Goal: Find specific page/section: Find specific page/section

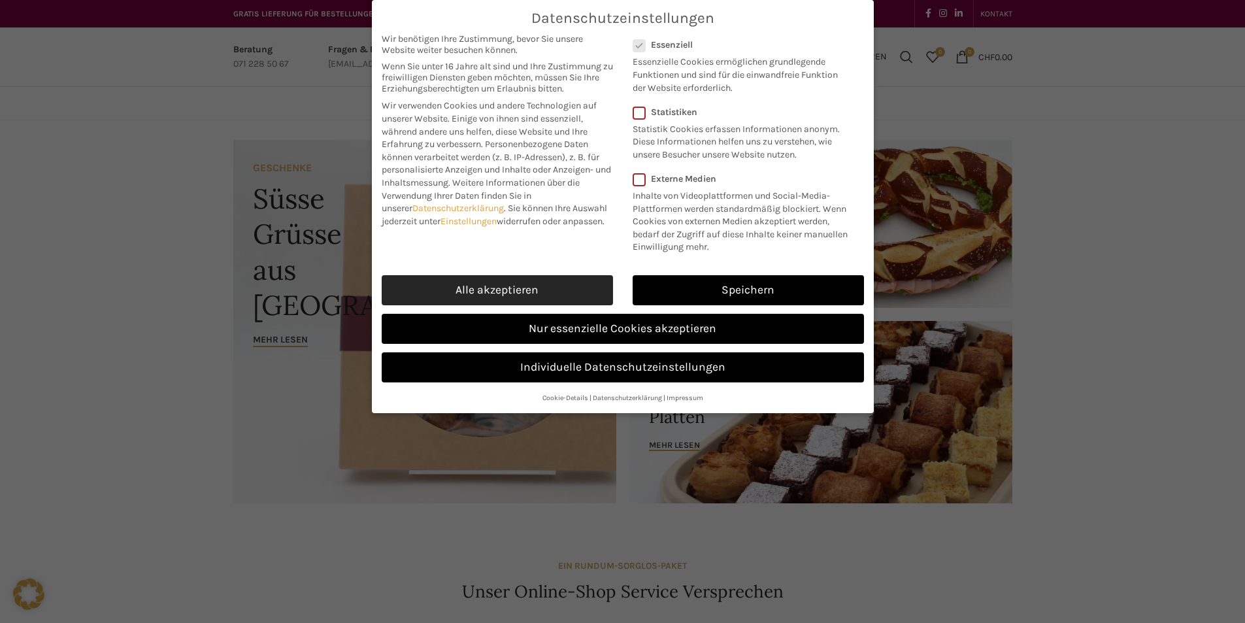
click at [515, 287] on link "Alle akzeptieren" at bounding box center [497, 290] width 231 height 30
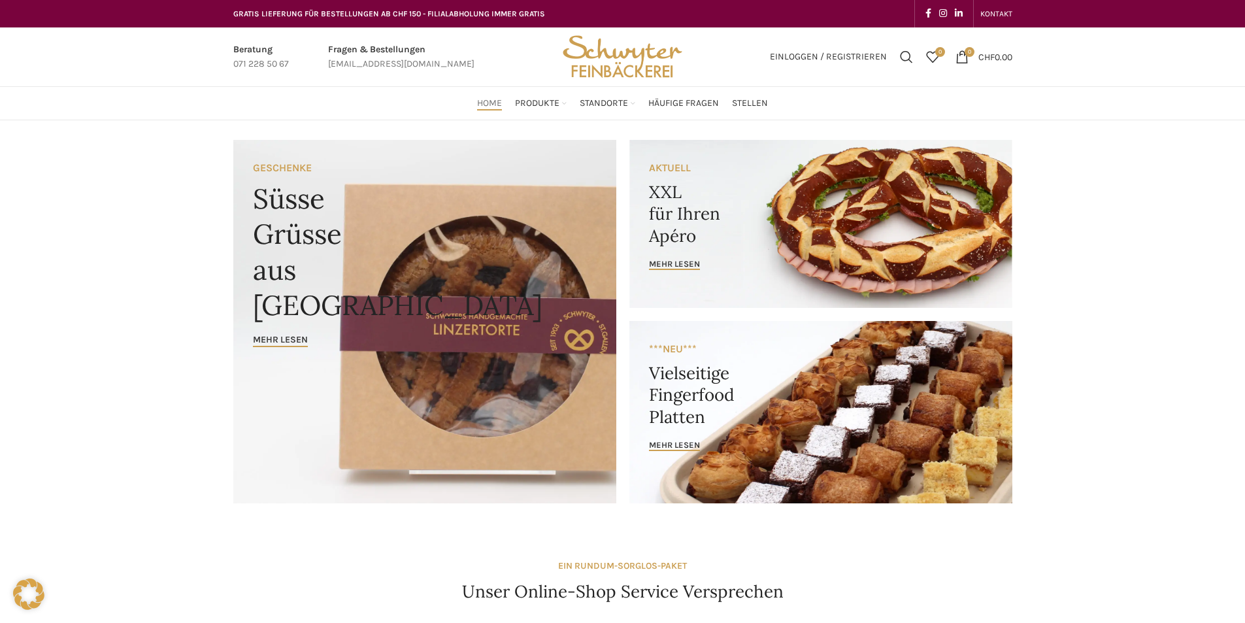
checkbox input "true"
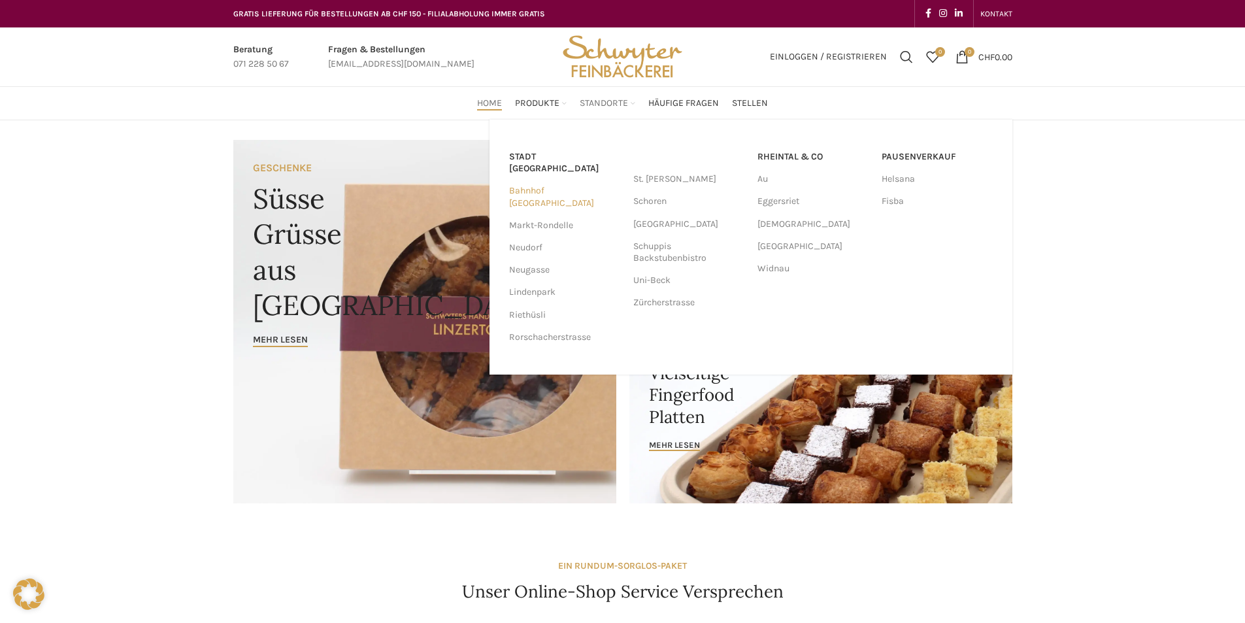
click at [538, 182] on link "Bahnhof [GEOGRAPHIC_DATA]" at bounding box center [564, 197] width 111 height 34
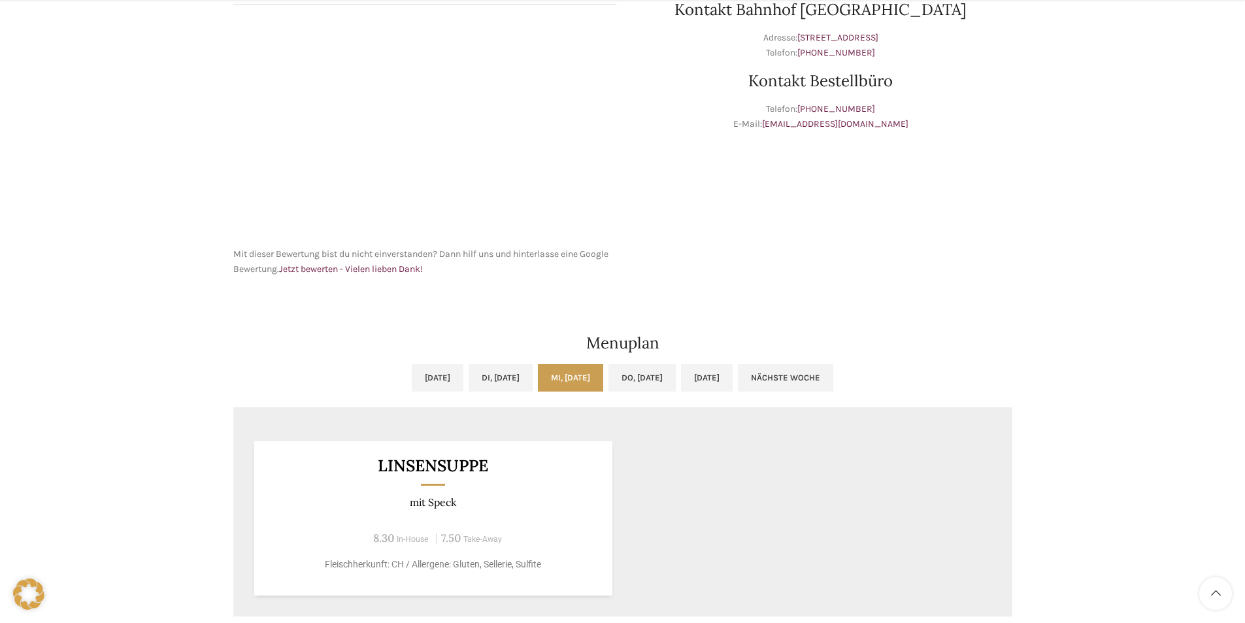
scroll to position [523, 0]
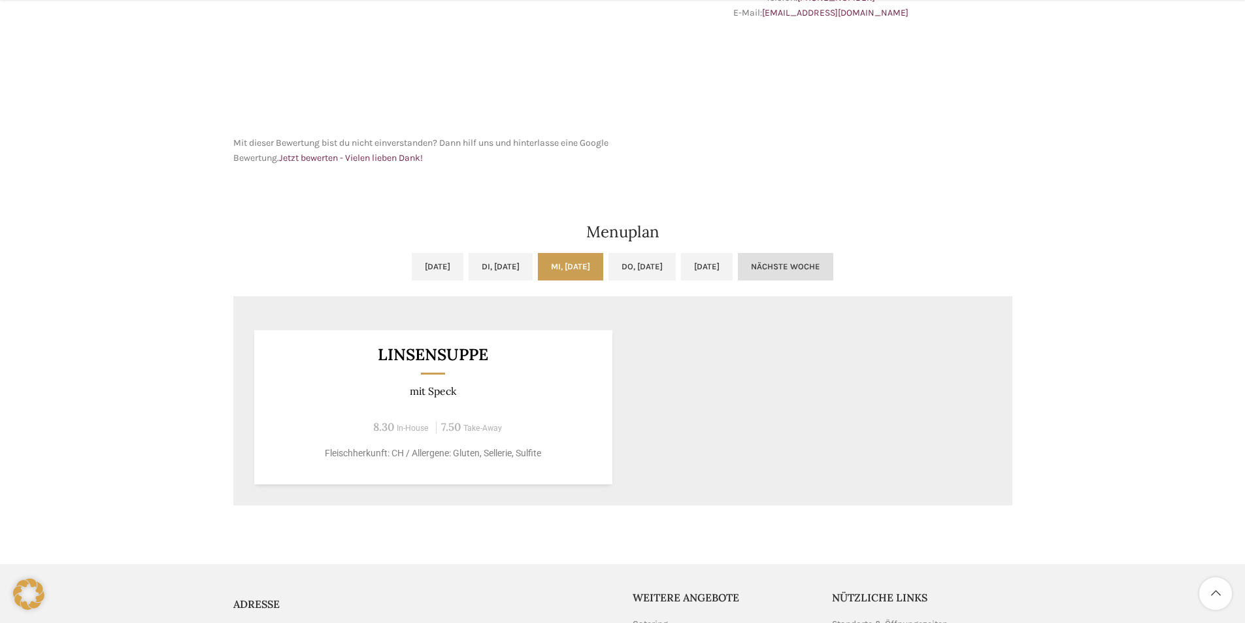
click at [833, 261] on link "Nächste Woche" at bounding box center [785, 266] width 95 height 27
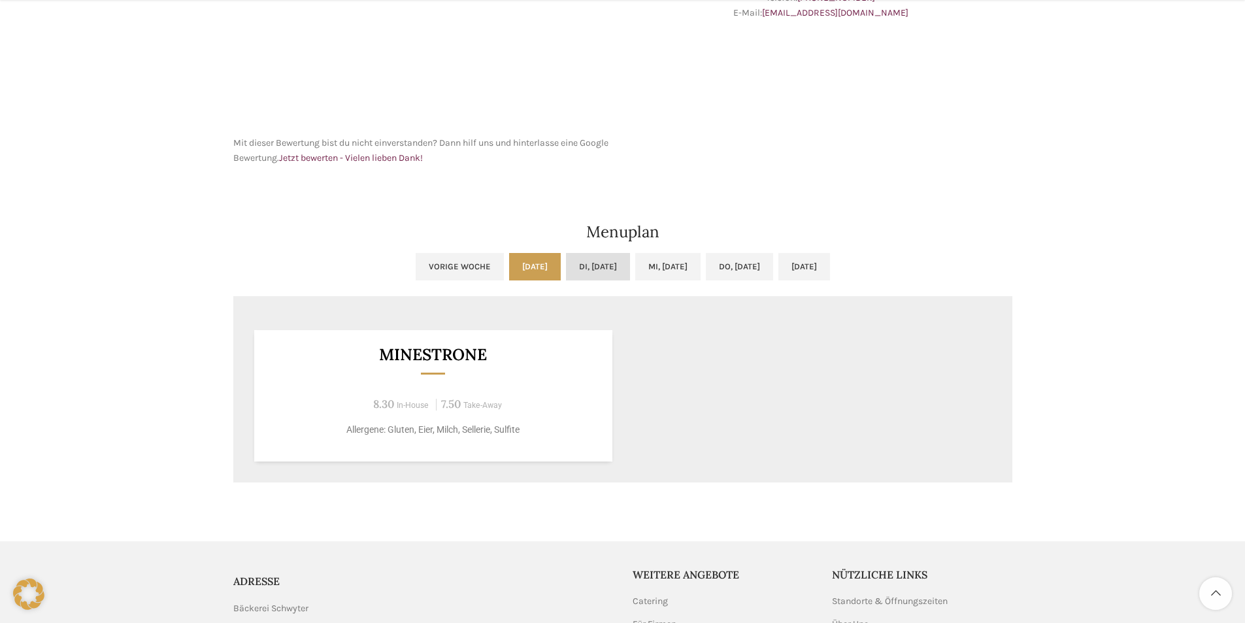
click at [587, 263] on link "Di, [DATE]" at bounding box center [598, 266] width 64 height 27
click at [650, 263] on link "Mi, [DATE]" at bounding box center [667, 266] width 65 height 27
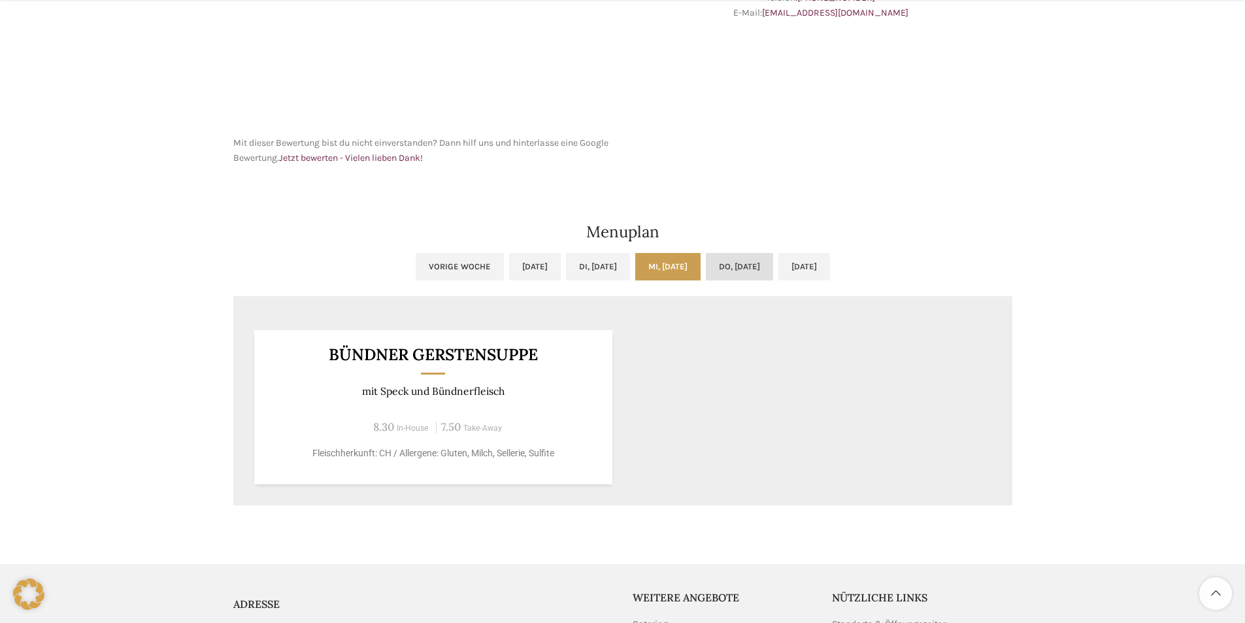
click at [754, 270] on link "Do, [DATE]" at bounding box center [739, 266] width 67 height 27
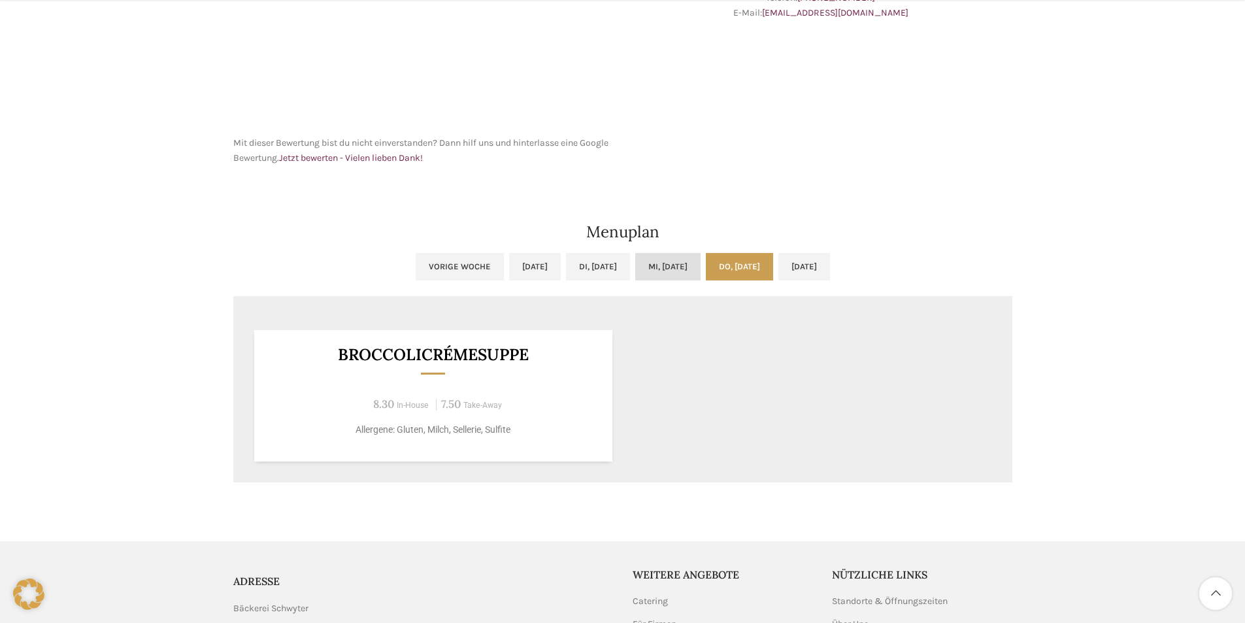
click at [689, 266] on link "Mi, 01.10.2025" at bounding box center [667, 266] width 65 height 27
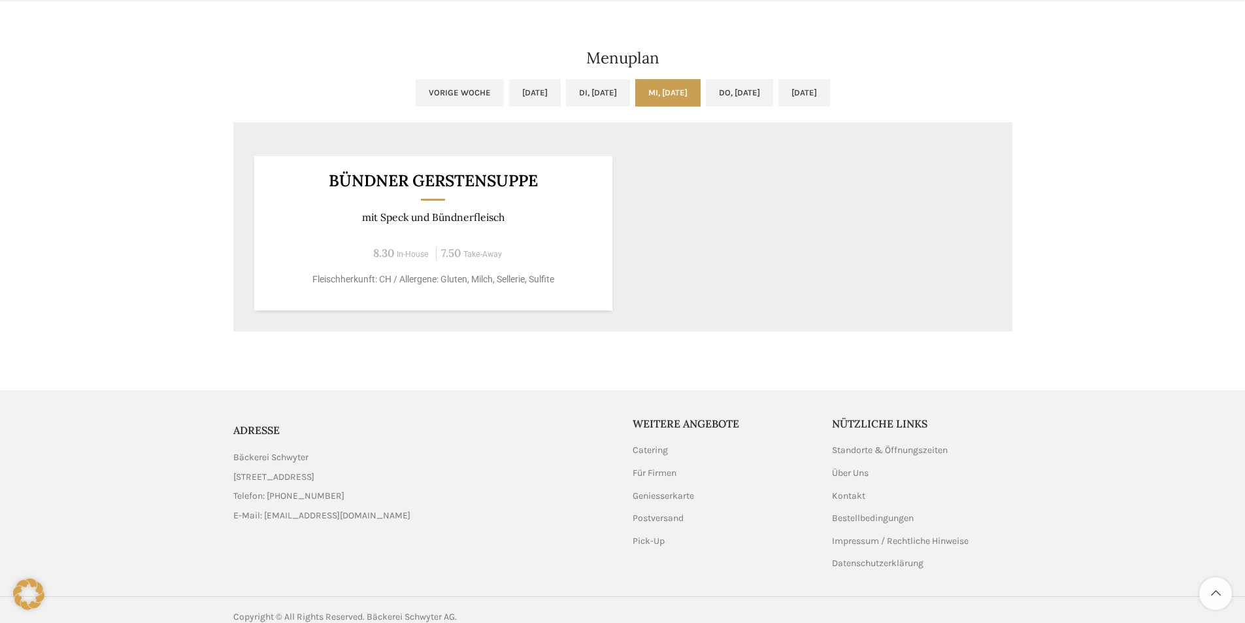
scroll to position [711, 0]
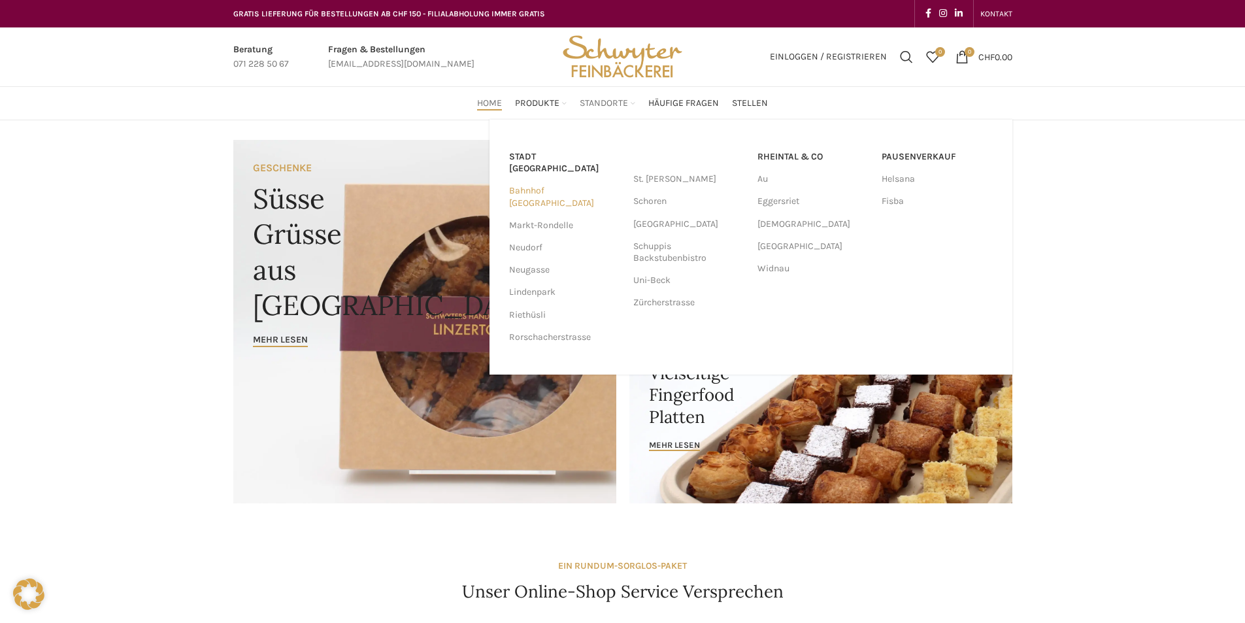
click at [545, 180] on link "Bahnhof [GEOGRAPHIC_DATA]" at bounding box center [564, 197] width 111 height 34
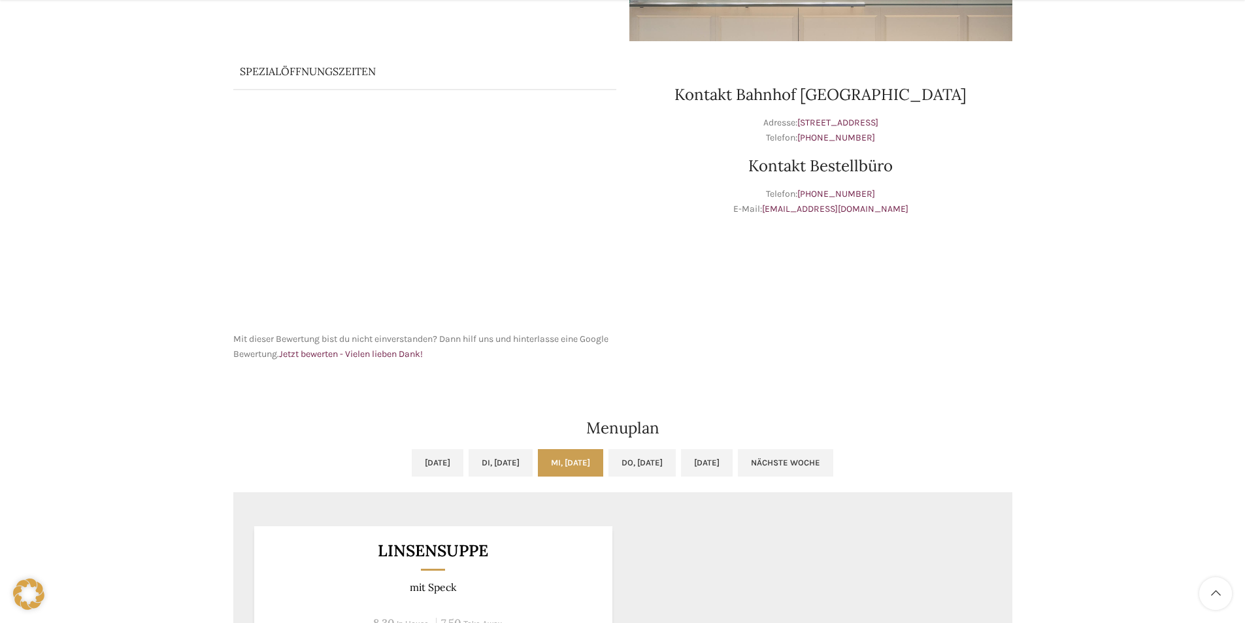
scroll to position [523, 0]
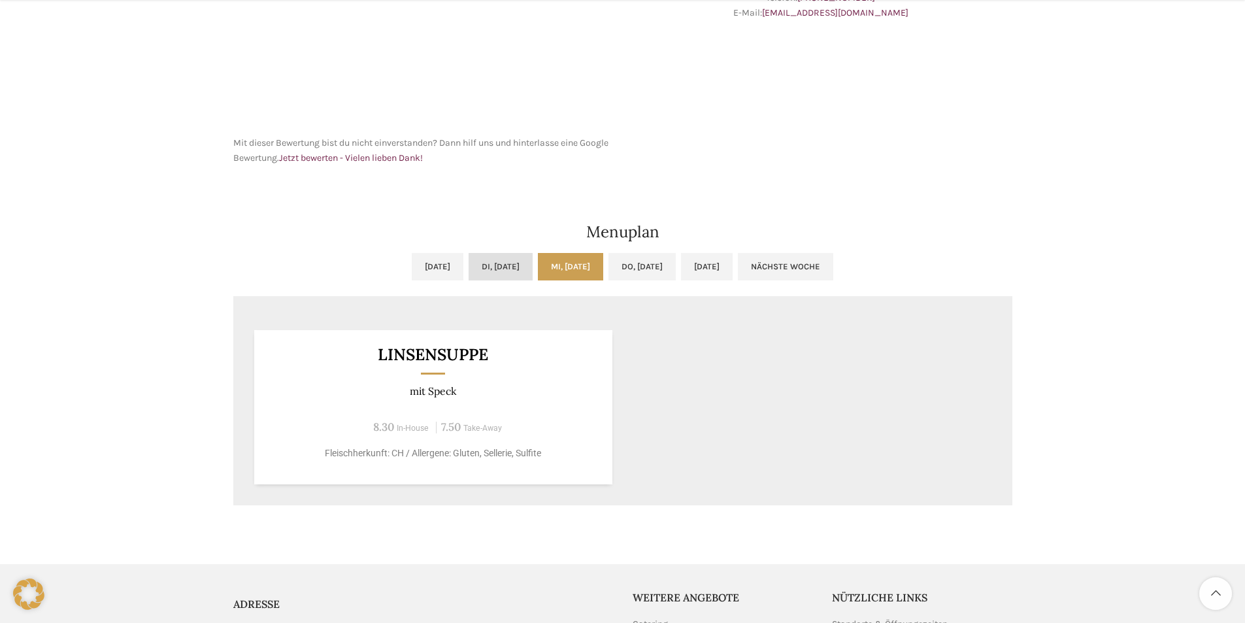
click at [499, 265] on link "Di, [DATE]" at bounding box center [500, 266] width 64 height 27
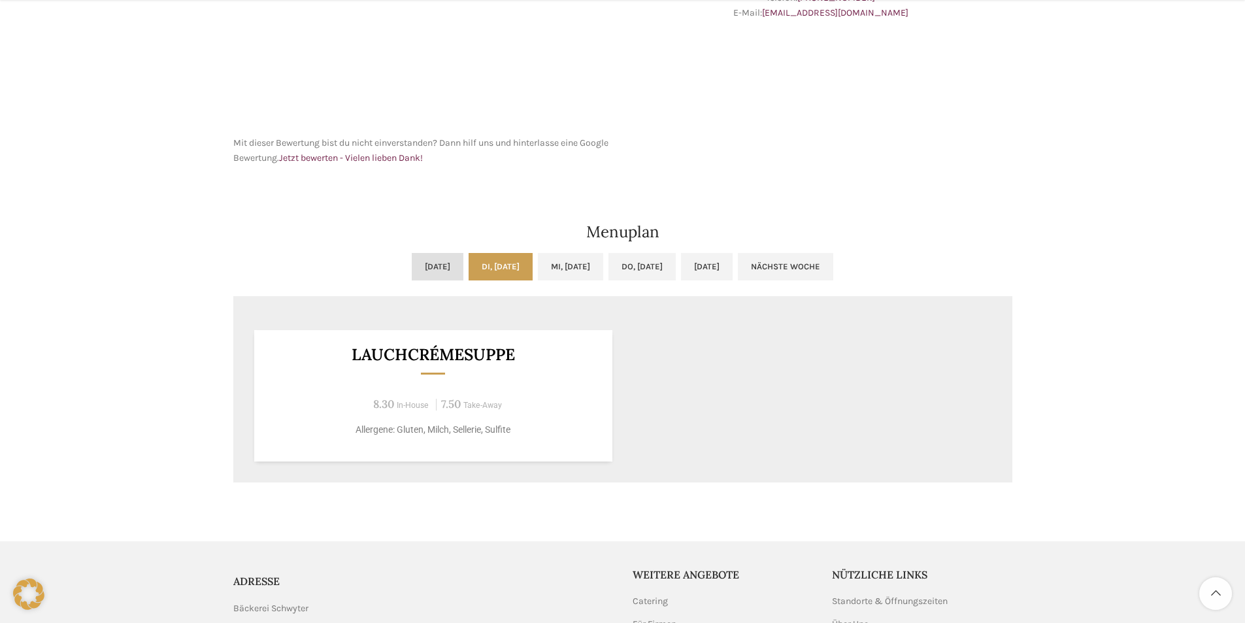
click at [416, 266] on link "[DATE]" at bounding box center [438, 266] width 52 height 27
click at [638, 261] on link "Do, [DATE]" at bounding box center [641, 266] width 67 height 27
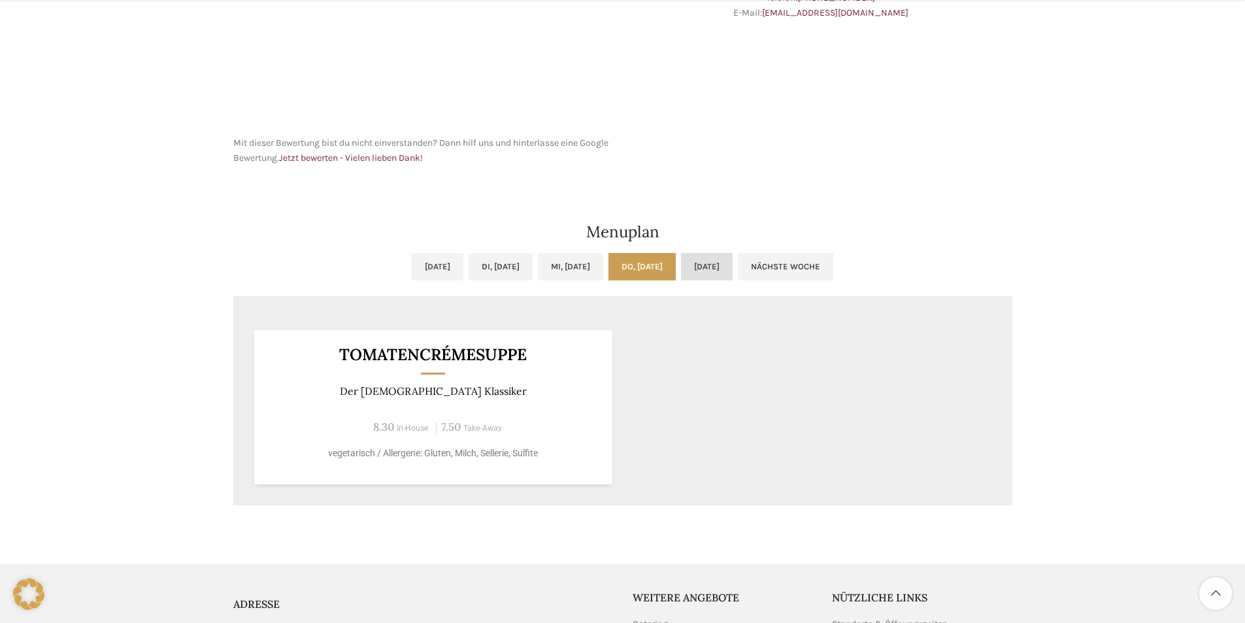
click at [732, 266] on link "[DATE]" at bounding box center [707, 266] width 52 height 27
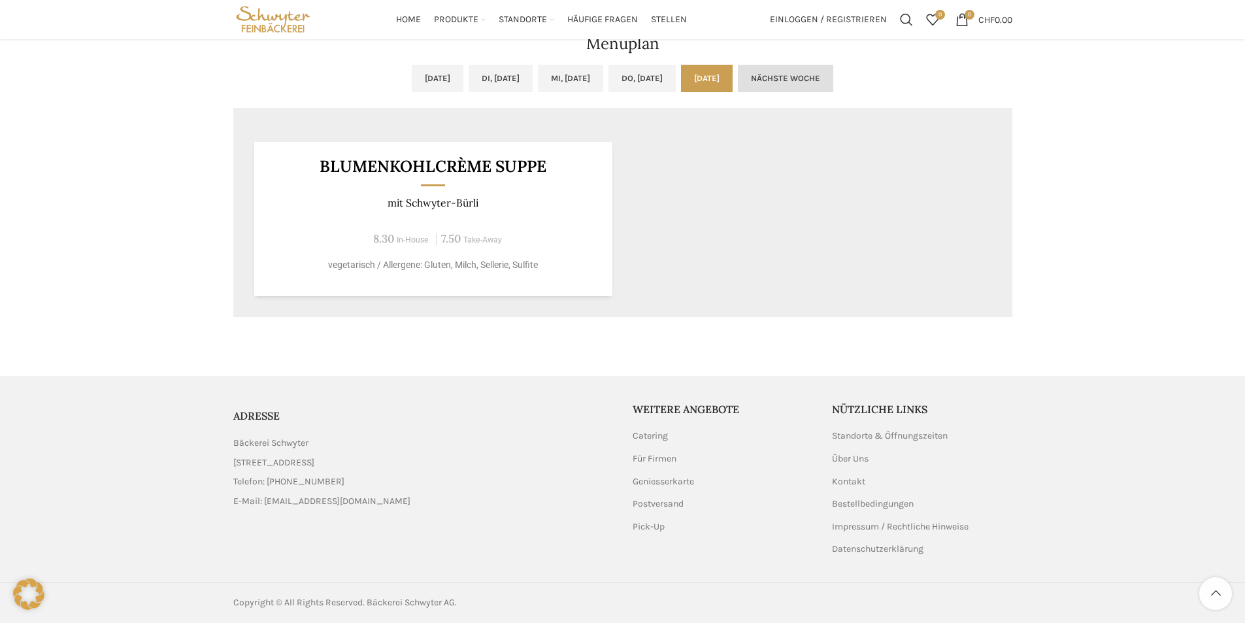
click at [823, 90] on link "Nächste Woche" at bounding box center [785, 78] width 95 height 27
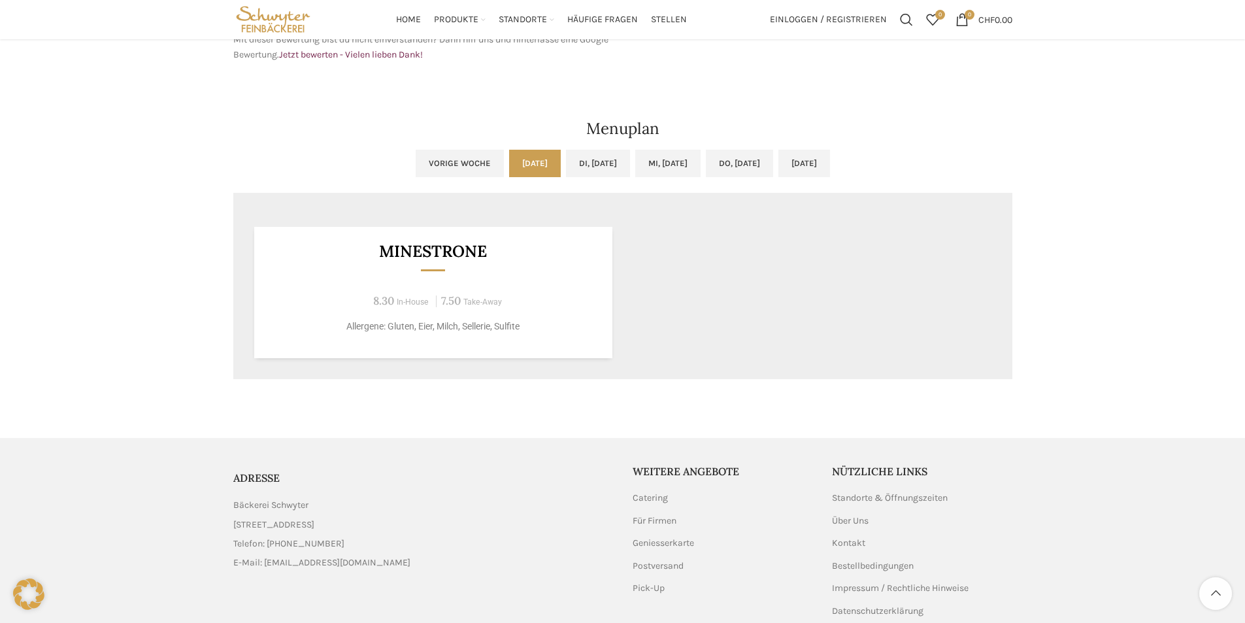
scroll to position [557, 0]
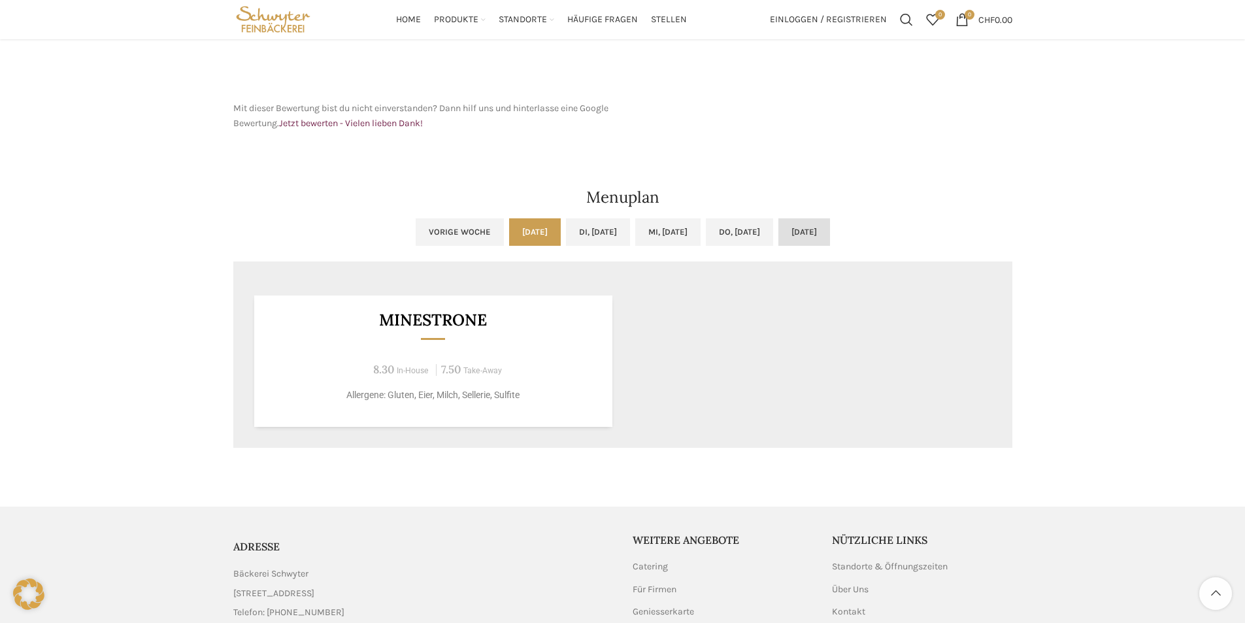
click at [825, 235] on link "[DATE]" at bounding box center [804, 231] width 52 height 27
click at [773, 234] on link "Do, [DATE]" at bounding box center [739, 231] width 67 height 27
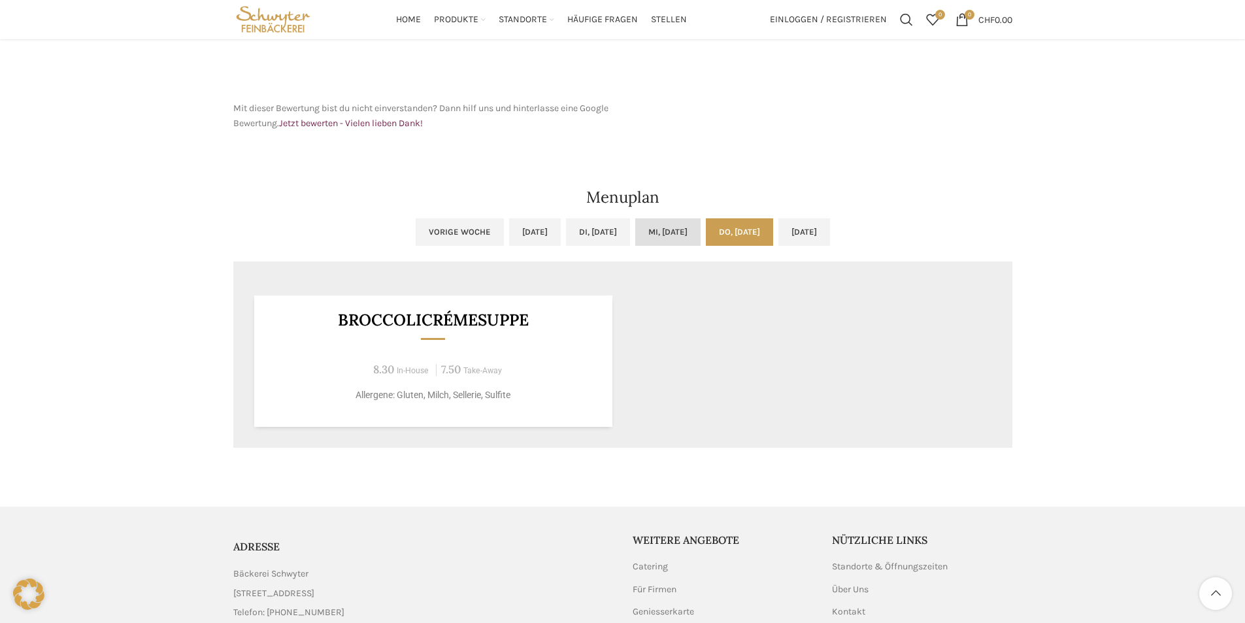
click at [677, 233] on link "Mi, [DATE]" at bounding box center [667, 231] width 65 height 27
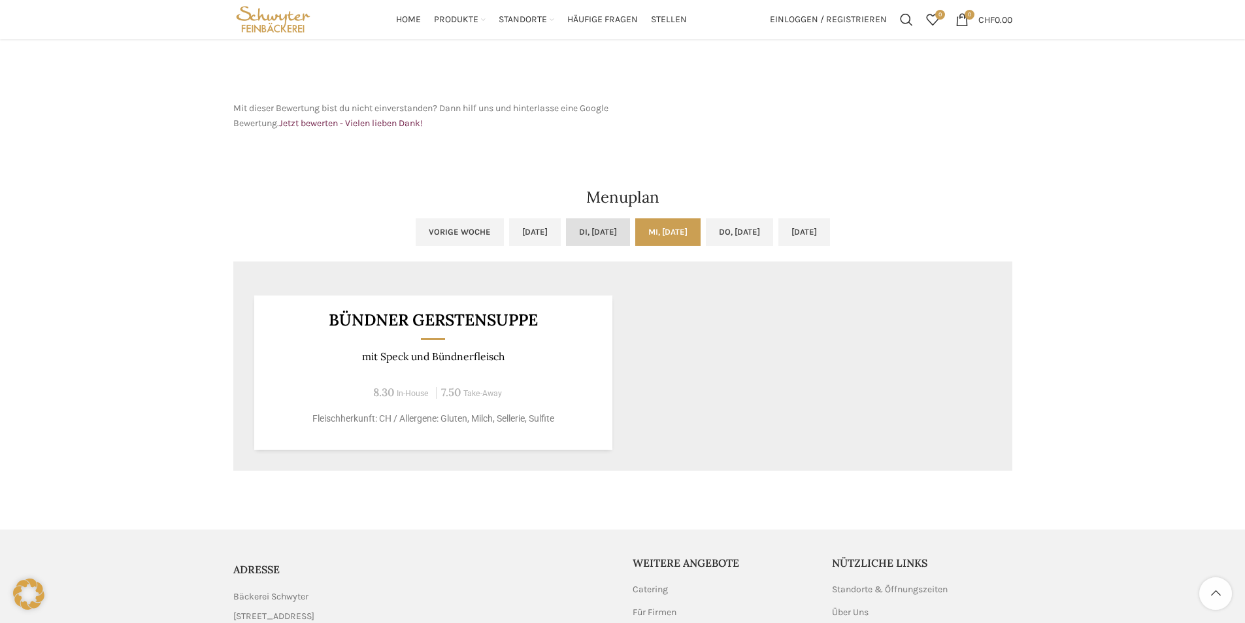
click at [566, 232] on link "Di, [DATE]" at bounding box center [598, 231] width 64 height 27
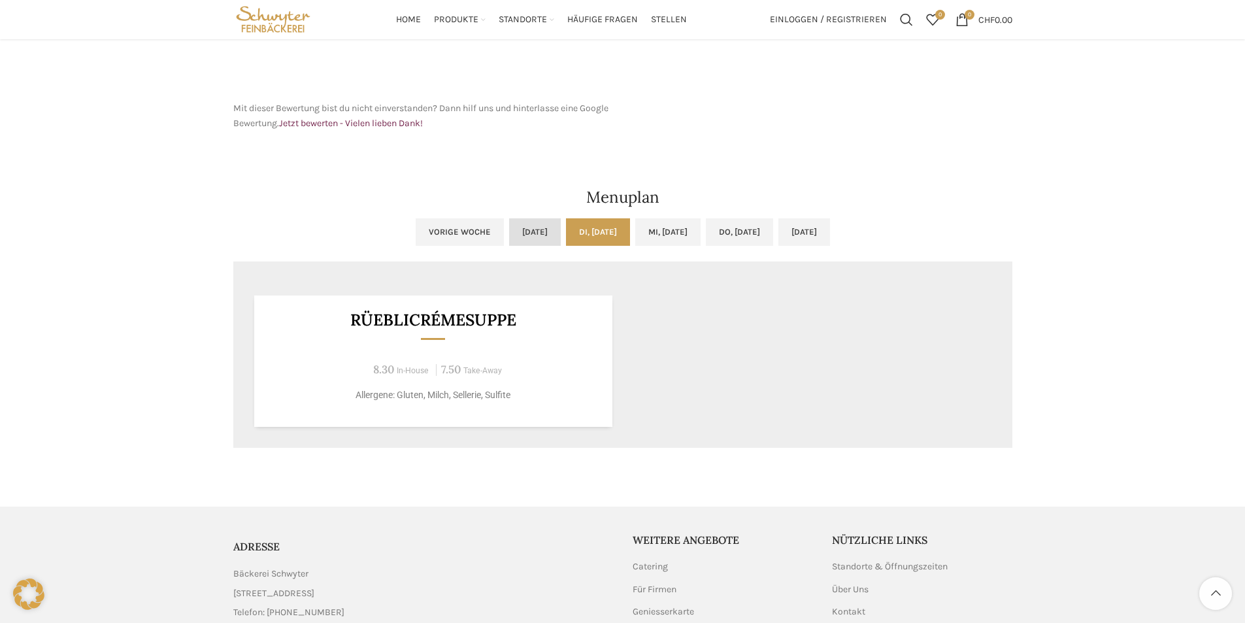
click at [509, 231] on link "[DATE]" at bounding box center [535, 231] width 52 height 27
click at [423, 235] on link "Vorige Woche" at bounding box center [460, 231] width 88 height 27
